Goal: Task Accomplishment & Management: Use online tool/utility

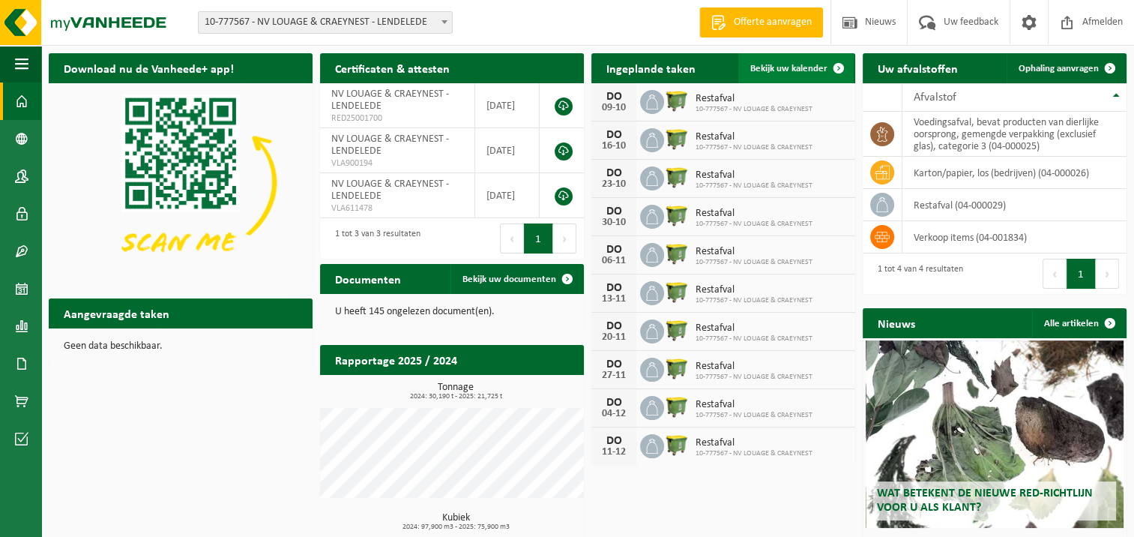
click at [801, 76] on link "Bekijk uw kalender" at bounding box center [795, 68] width 115 height 30
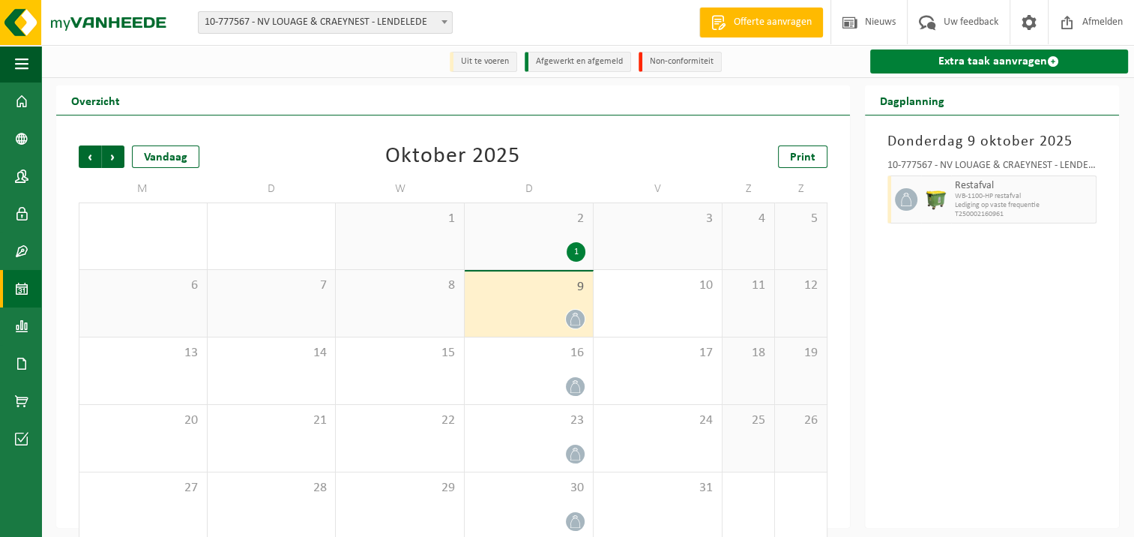
click at [1031, 60] on link "Extra taak aanvragen" at bounding box center [999, 61] width 259 height 24
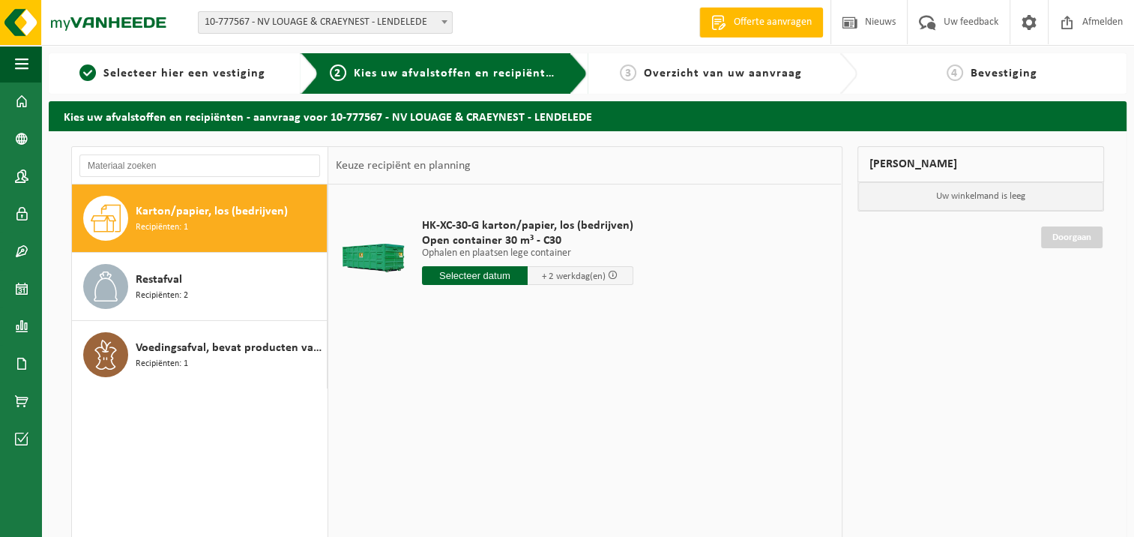
click at [501, 279] on input "text" at bounding box center [475, 275] width 106 height 19
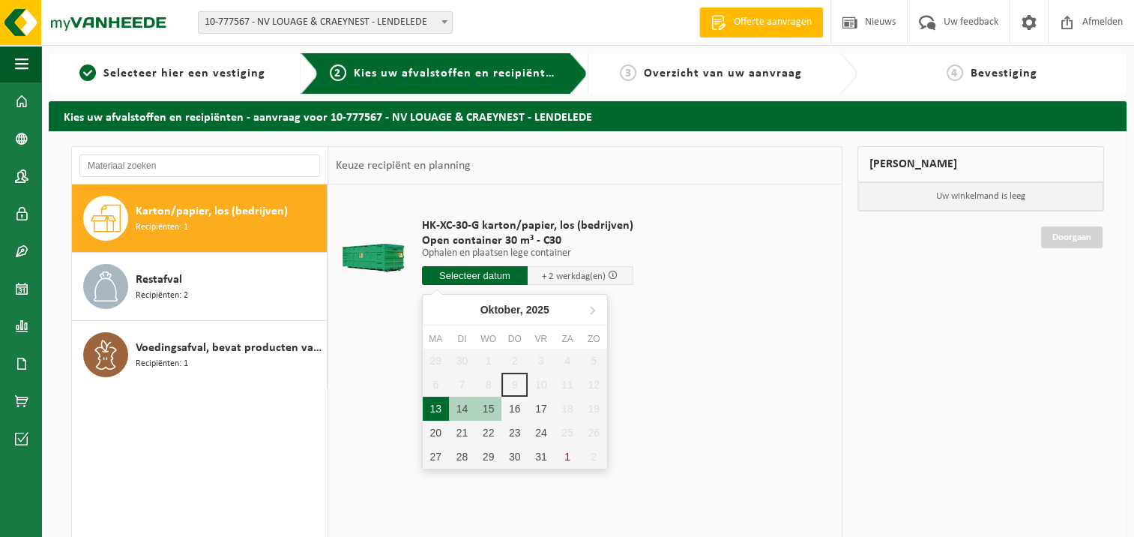
click at [429, 405] on div "13" at bounding box center [436, 408] width 26 height 24
type input "Van 2025-10-13"
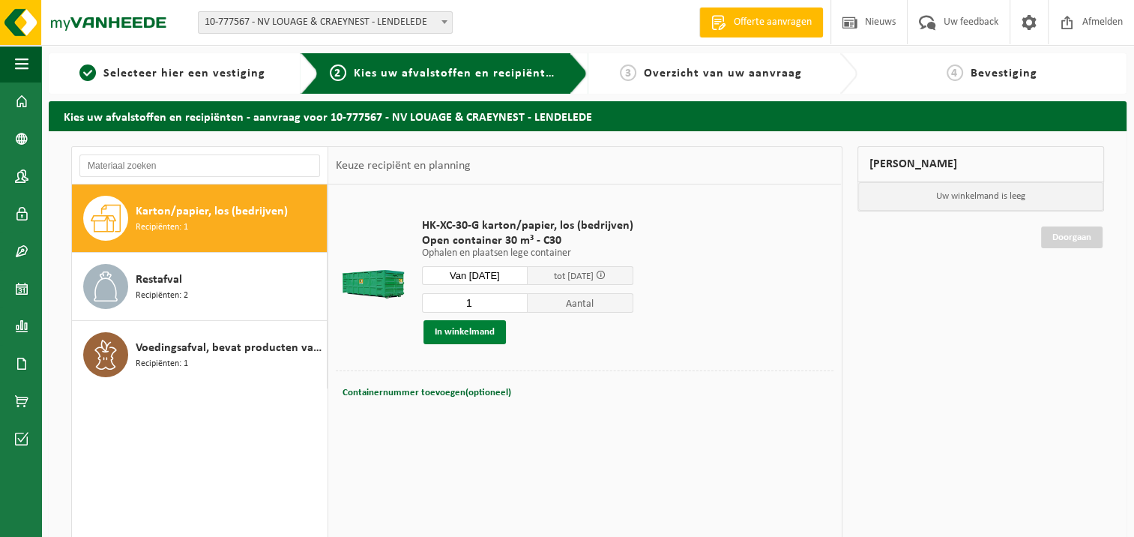
click at [486, 330] on button "In winkelmand" at bounding box center [464, 332] width 82 height 24
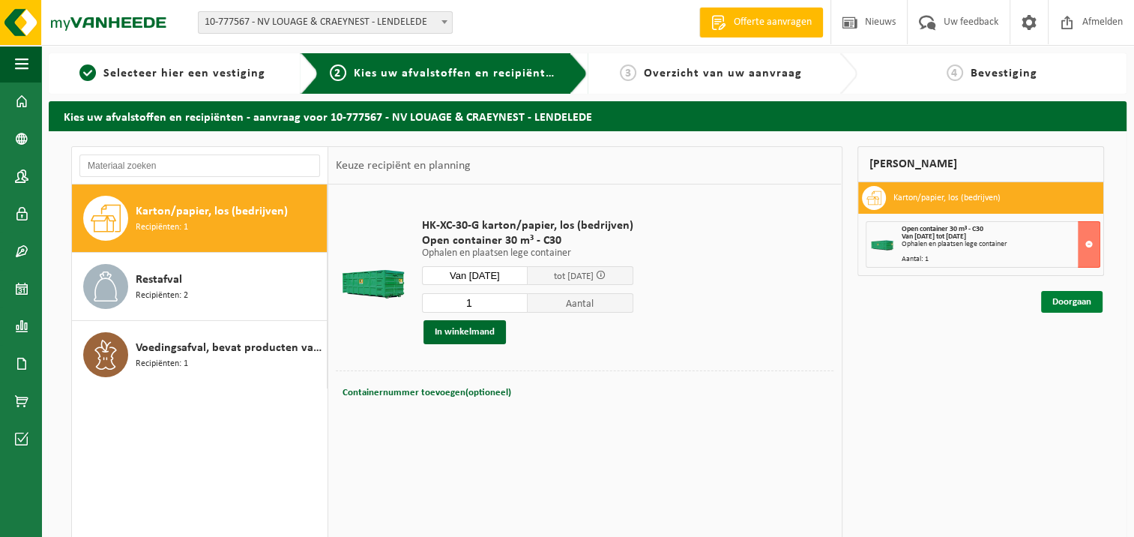
click at [1061, 299] on link "Doorgaan" at bounding box center [1071, 302] width 61 height 22
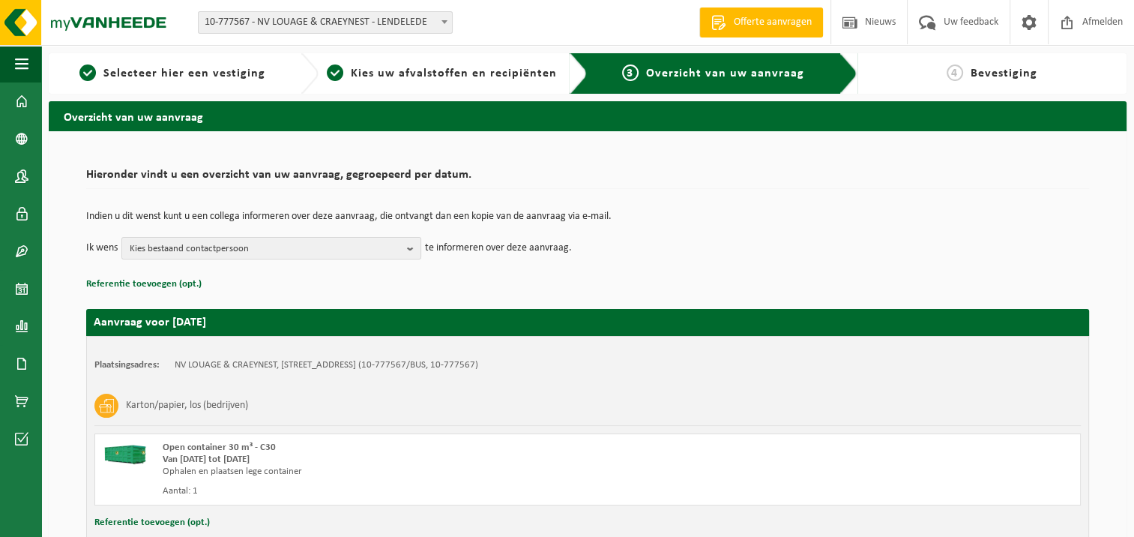
scroll to position [105, 0]
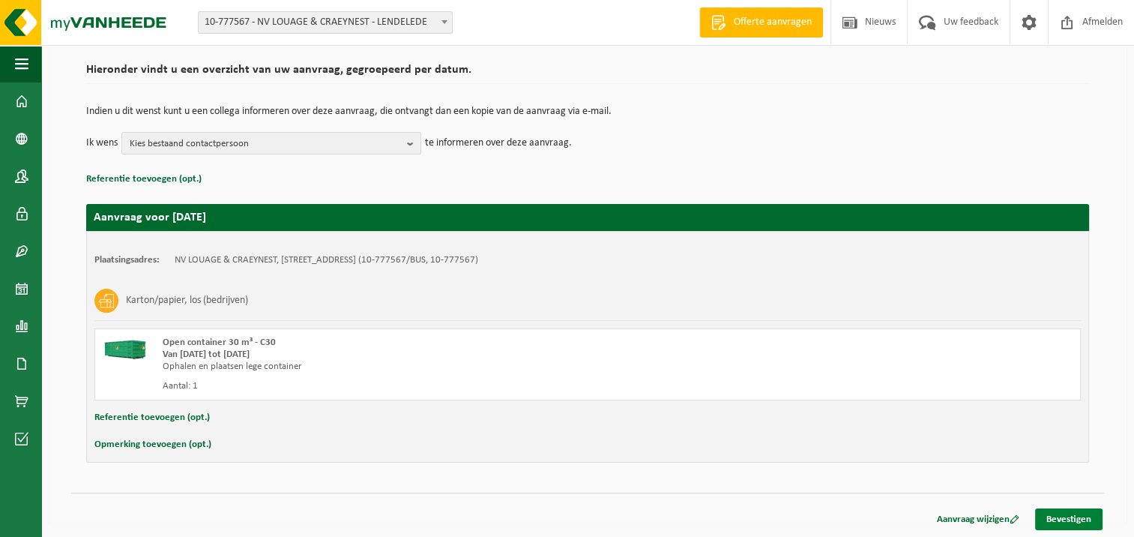
click at [1075, 518] on link "Bevestigen" at bounding box center [1068, 519] width 67 height 22
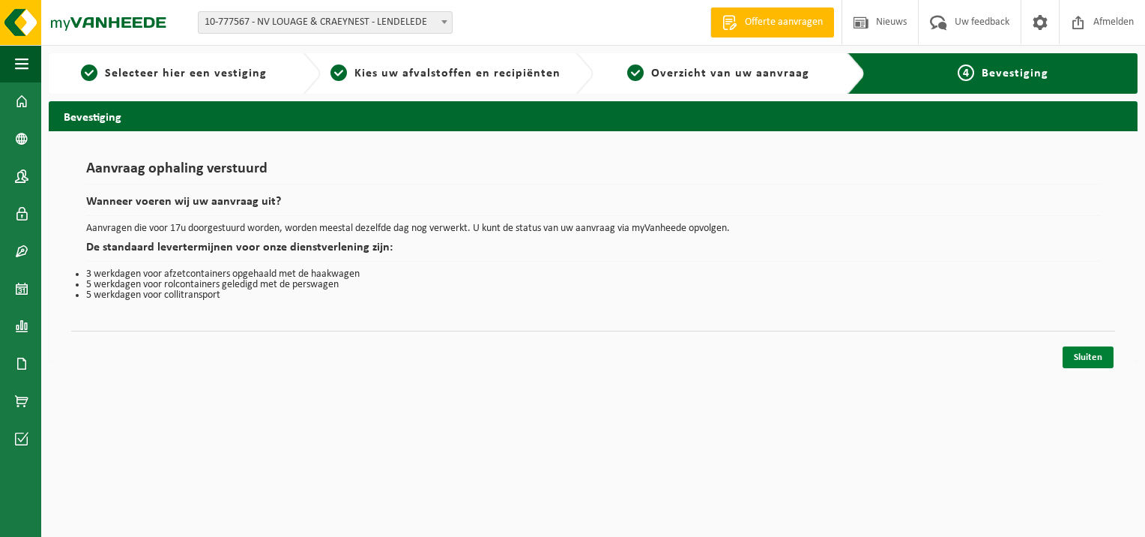
click at [1092, 363] on link "Sluiten" at bounding box center [1088, 357] width 51 height 22
